Goal: Task Accomplishment & Management: Use online tool/utility

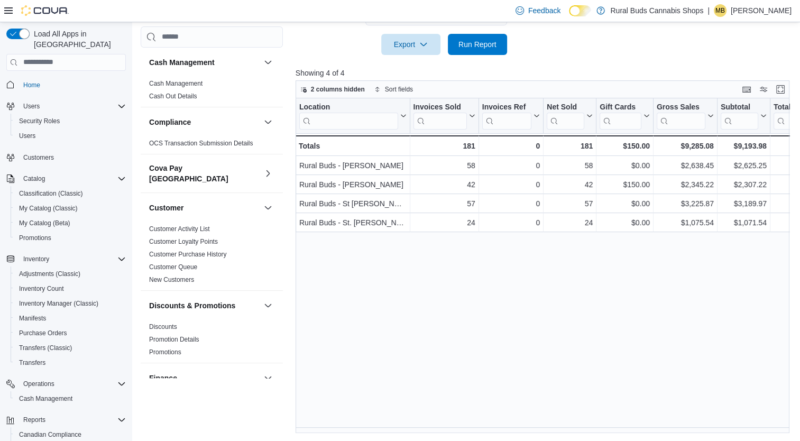
scroll to position [634, 0]
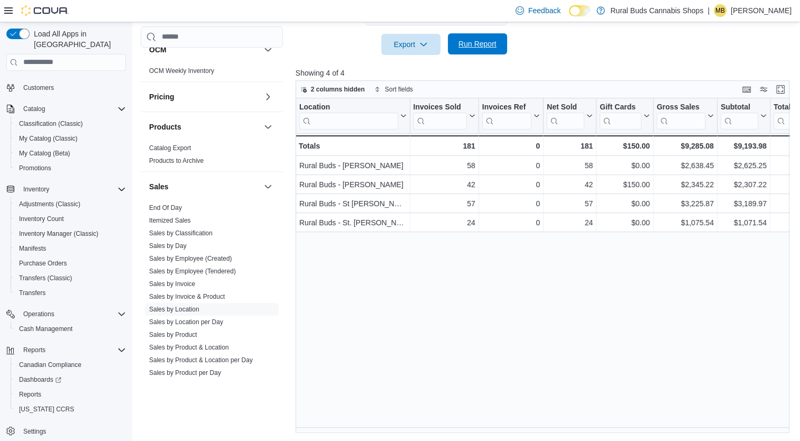
click at [489, 53] on span "Run Report" at bounding box center [477, 43] width 47 height 21
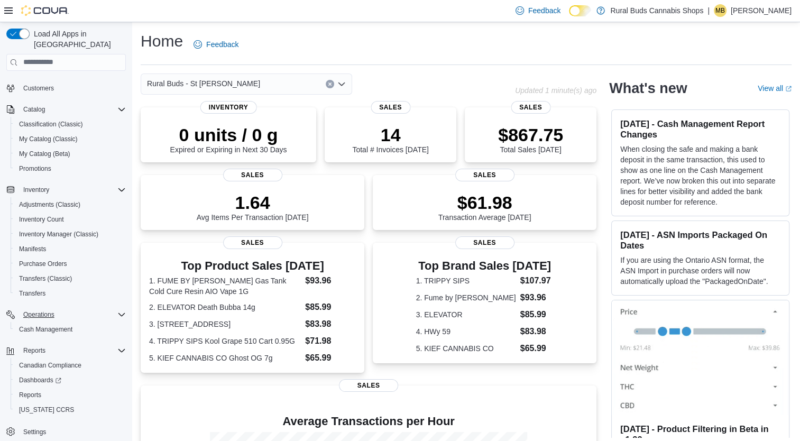
scroll to position [70, 0]
click at [33, 387] on button "Reports" at bounding box center [70, 394] width 119 height 15
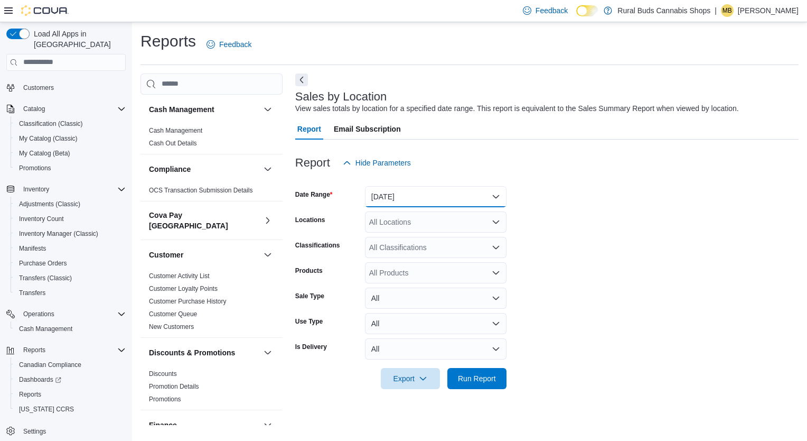
click at [426, 191] on button "[DATE]" at bounding box center [436, 196] width 142 height 21
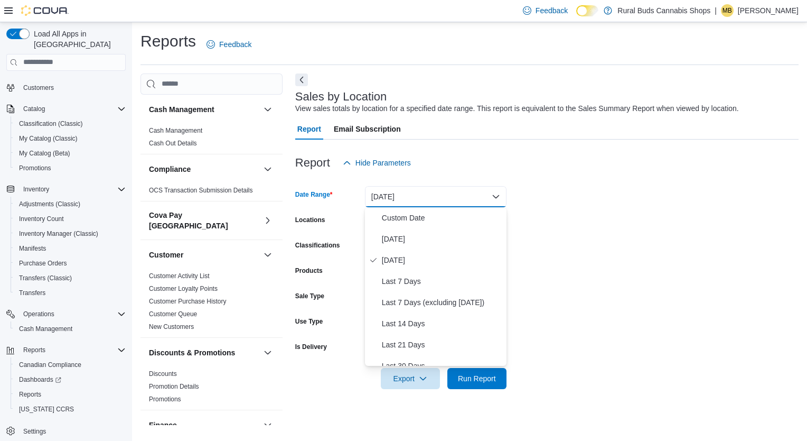
click at [640, 281] on form "Date Range [DATE] Locations All Locations Classifications All Classifications P…" at bounding box center [547, 281] width 504 height 216
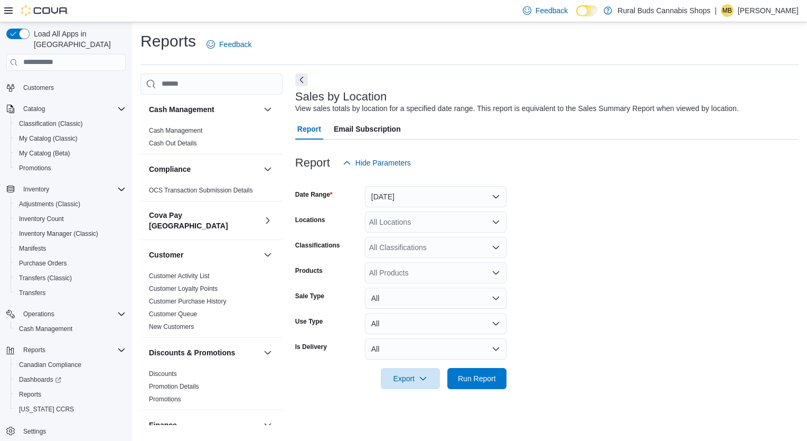
click at [488, 395] on div at bounding box center [547, 395] width 504 height 13
click at [488, 390] on div at bounding box center [547, 395] width 504 height 13
click at [489, 382] on span "Run Report" at bounding box center [477, 378] width 38 height 11
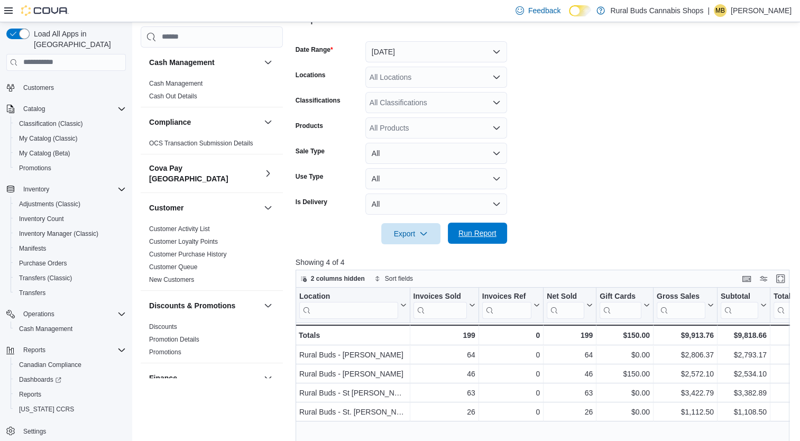
scroll to position [53, 0]
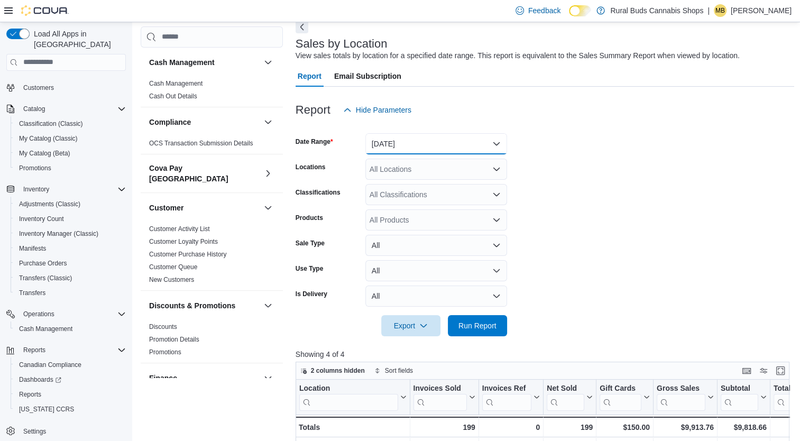
click at [444, 147] on button "[DATE]" at bounding box center [436, 143] width 142 height 21
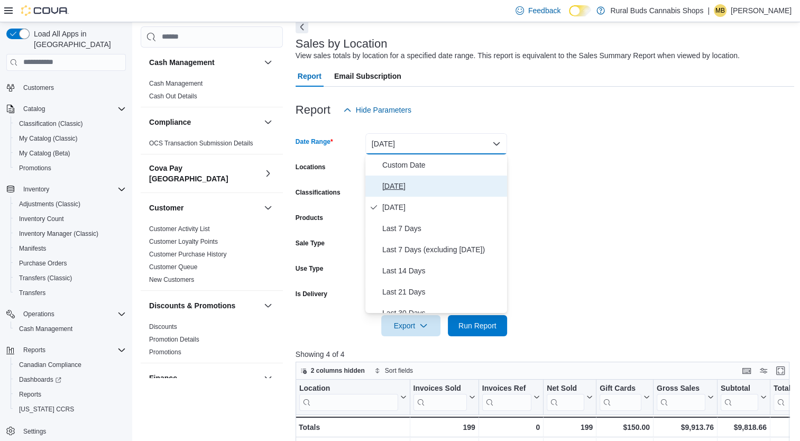
click at [436, 185] on span "[DATE]" at bounding box center [442, 186] width 120 height 13
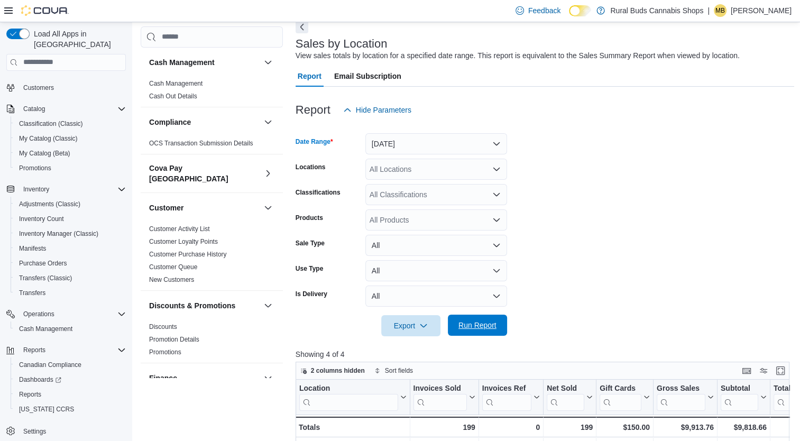
click at [452, 329] on button "Run Report" at bounding box center [477, 324] width 59 height 21
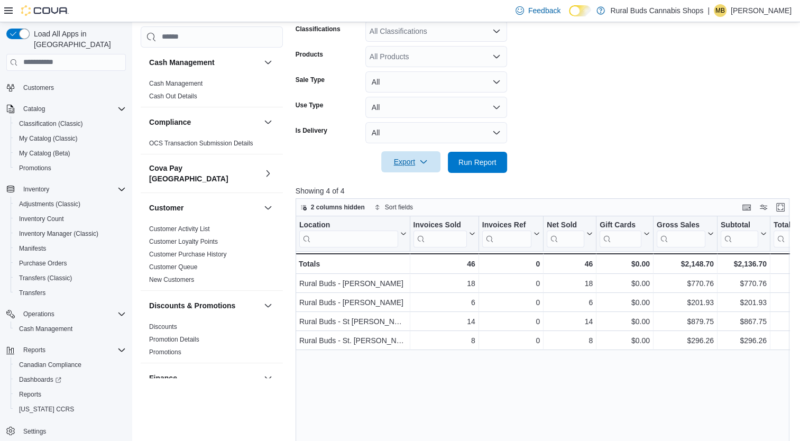
scroll to position [264, 0]
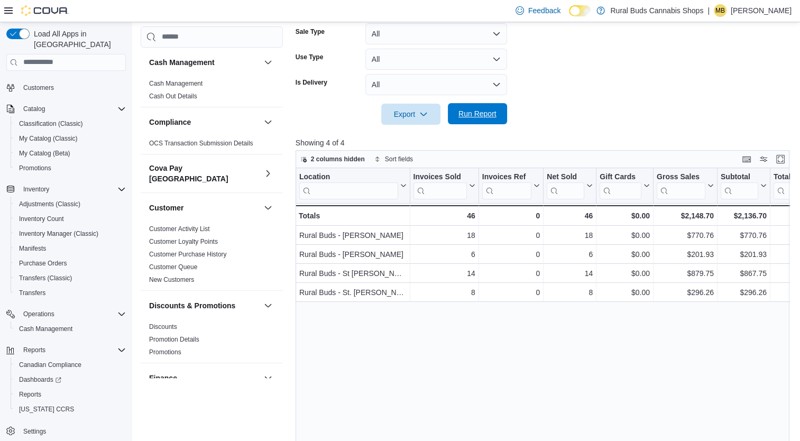
click at [469, 115] on span "Run Report" at bounding box center [477, 113] width 38 height 11
click at [477, 109] on span "Run Report" at bounding box center [477, 113] width 38 height 11
click at [478, 105] on span "Run Report" at bounding box center [477, 113] width 47 height 21
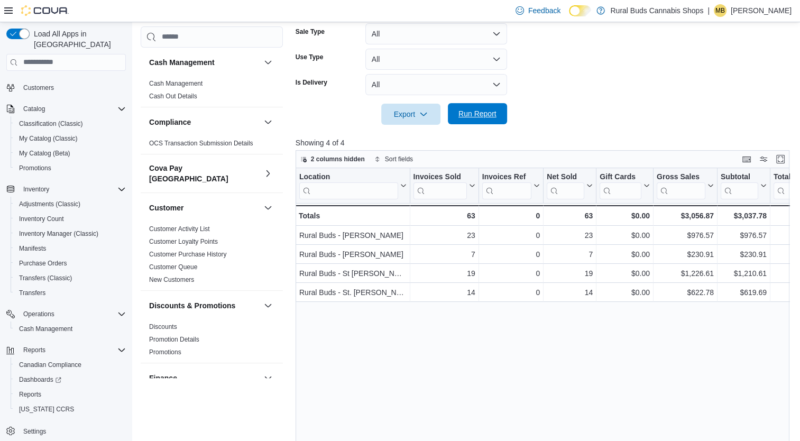
click at [481, 116] on span "Run Report" at bounding box center [477, 113] width 38 height 11
click at [473, 115] on span "Run Report" at bounding box center [477, 113] width 38 height 11
click at [494, 119] on span "Run Report" at bounding box center [477, 113] width 47 height 21
click at [478, 108] on span "Run Report" at bounding box center [477, 113] width 47 height 21
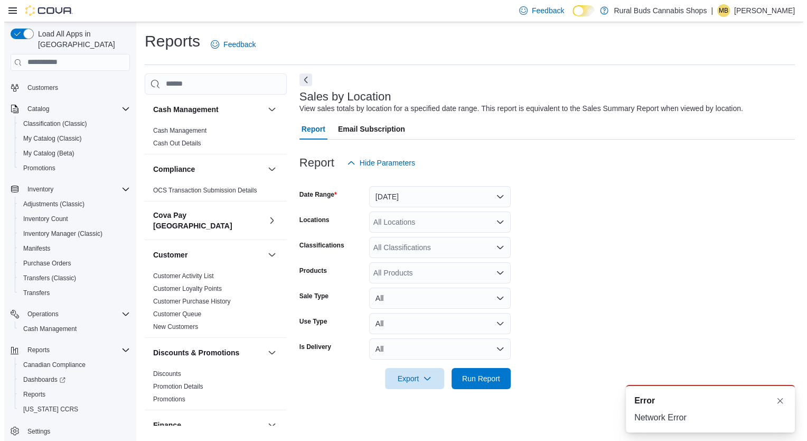
scroll to position [0, 0]
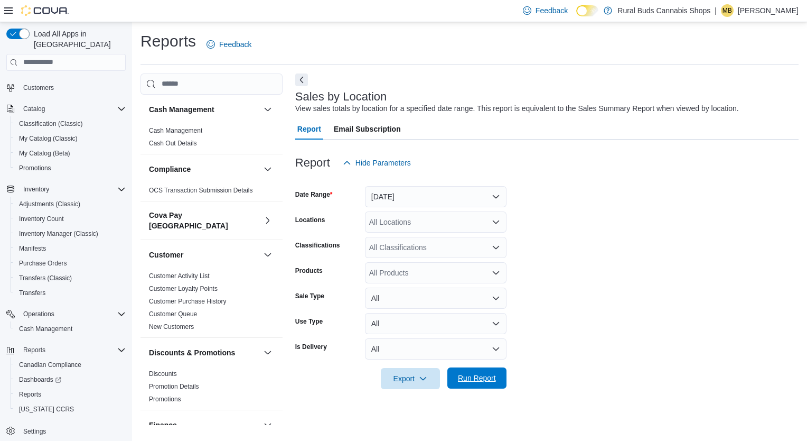
click at [469, 386] on span "Run Report" at bounding box center [477, 377] width 47 height 21
click at [470, 382] on span "Run Report" at bounding box center [477, 377] width 47 height 21
click at [470, 382] on span "Run Report" at bounding box center [477, 378] width 38 height 11
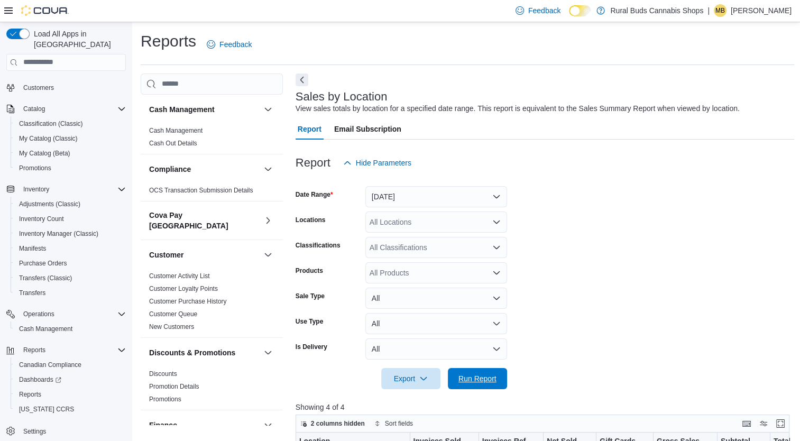
click at [470, 382] on span "Run Report" at bounding box center [477, 378] width 38 height 11
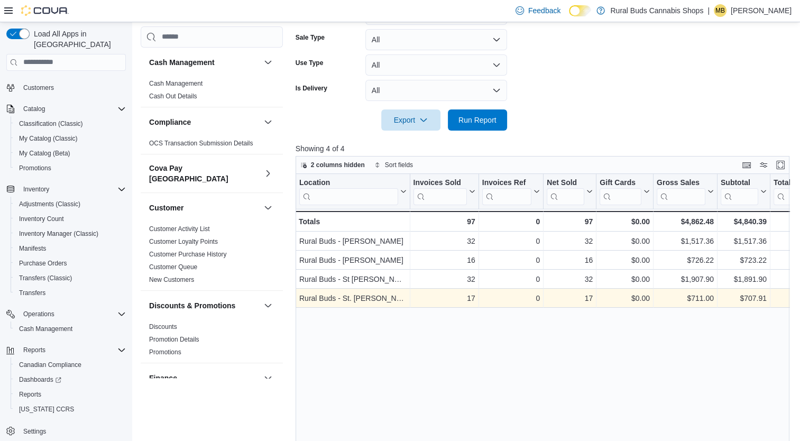
scroll to position [264, 0]
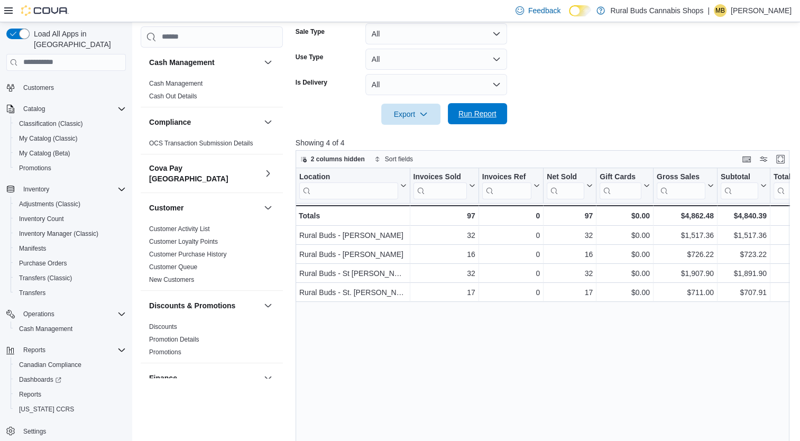
click at [463, 119] on span "Run Report" at bounding box center [477, 113] width 47 height 21
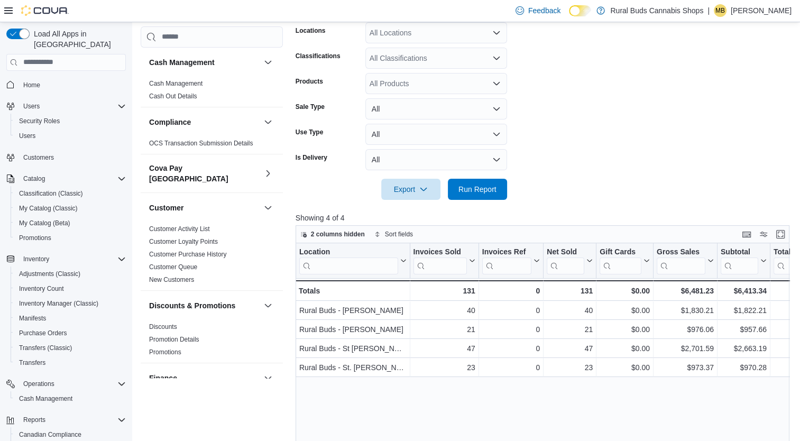
scroll to position [334, 0]
